Goal: Task Accomplishment & Management: Use online tool/utility

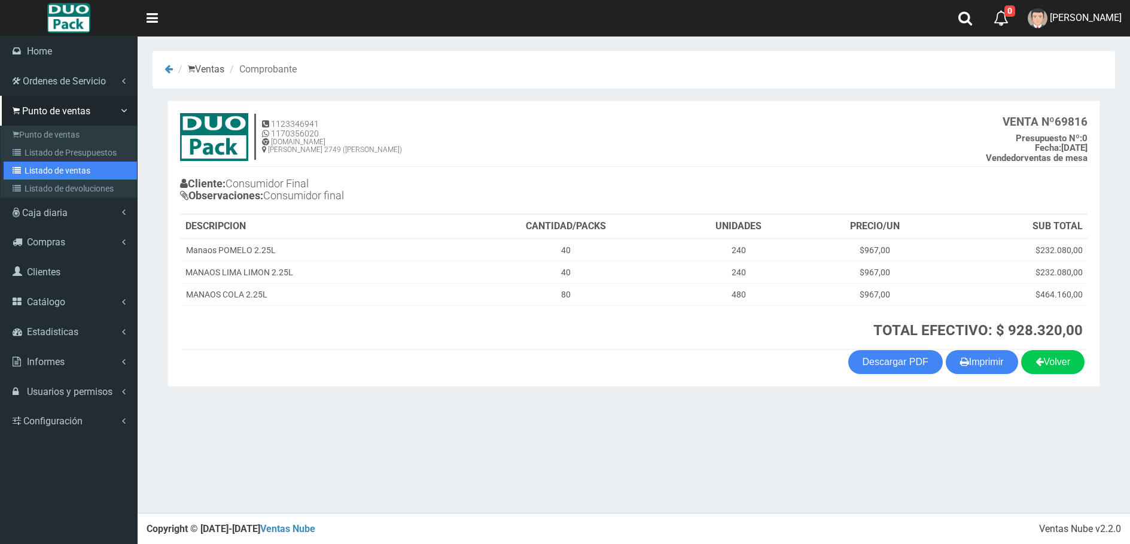
click at [41, 164] on link "Listado de ventas" at bounding box center [70, 171] width 133 height 18
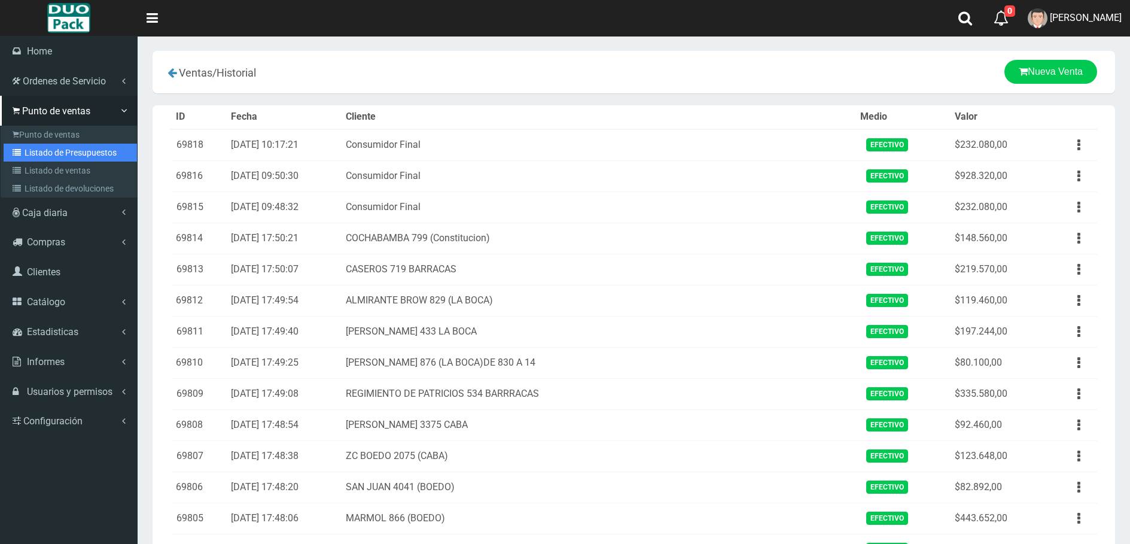
click at [43, 154] on link "Listado de Presupuestos" at bounding box center [70, 153] width 133 height 18
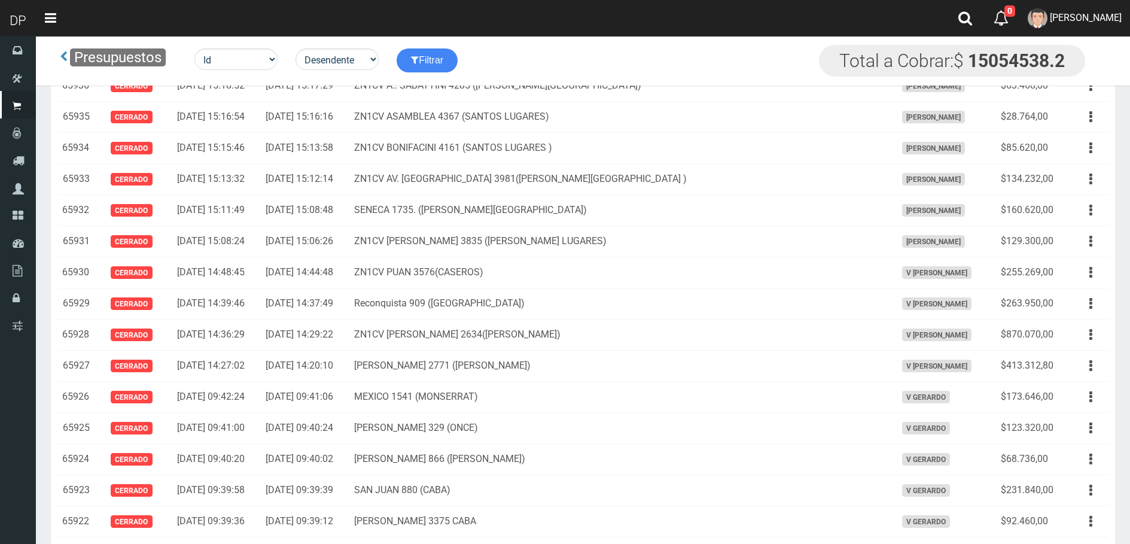
scroll to position [6657, 0]
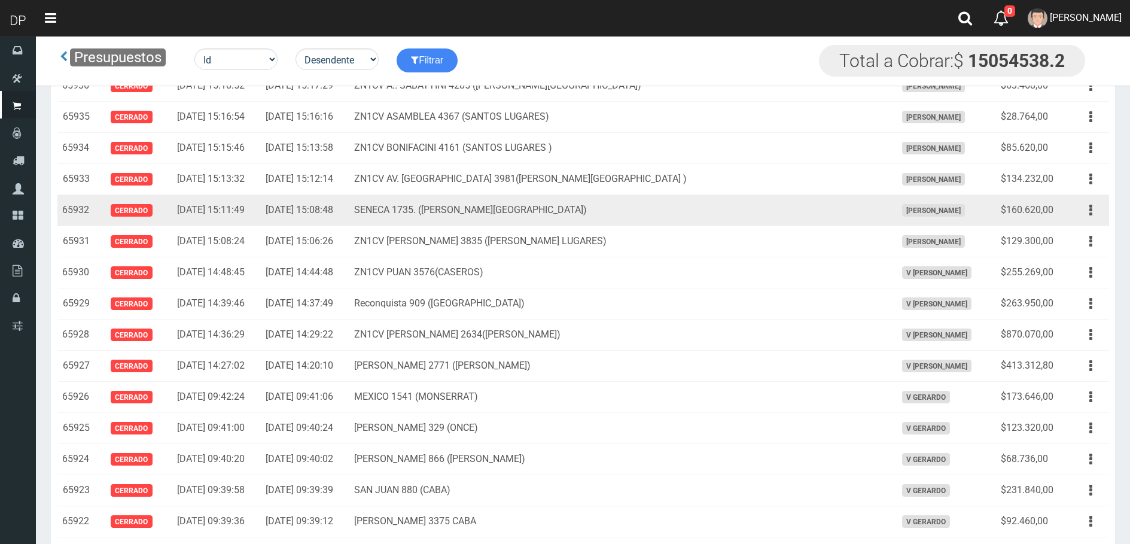
click at [1098, 214] on button "button" at bounding box center [1090, 210] width 27 height 21
click at [1085, 258] on link "Imprimir" at bounding box center [1056, 265] width 95 height 26
